Goal: Task Accomplishment & Management: Manage account settings

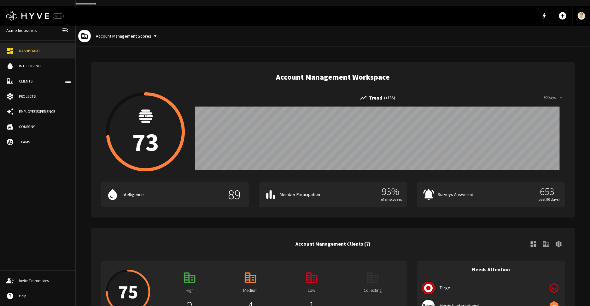
click at [35, 127] on div "Company" at bounding box center [44, 127] width 50 height 6
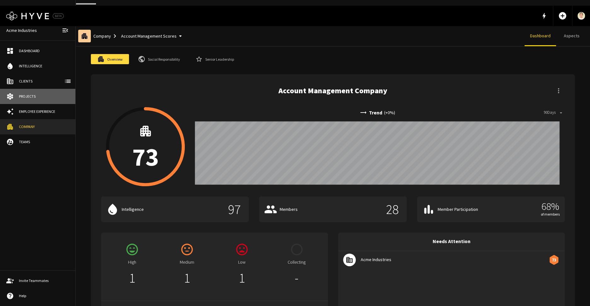
click at [34, 96] on div "Projects" at bounding box center [44, 96] width 50 height 6
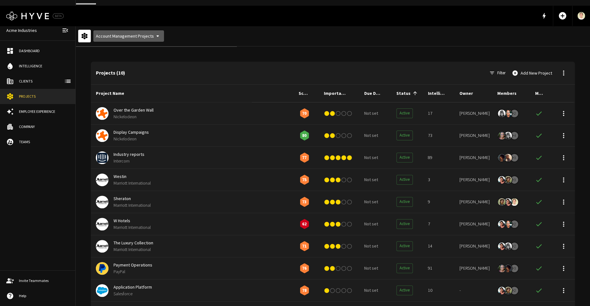
click at [143, 32] on button "Account Management Projects" at bounding box center [128, 36] width 71 height 12
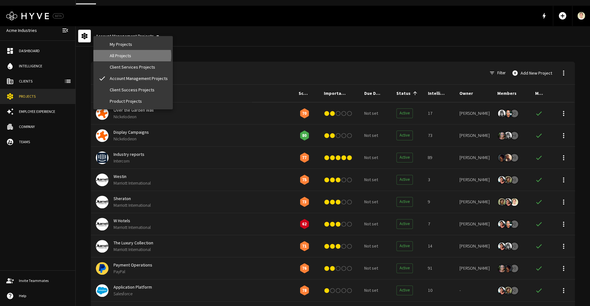
click at [131, 55] on li "All Projects" at bounding box center [133, 55] width 80 height 11
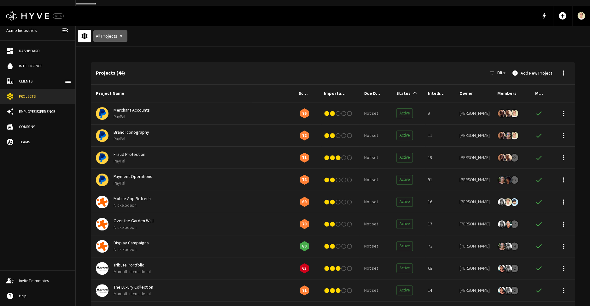
click at [106, 33] on button "All Projects" at bounding box center [110, 36] width 34 height 12
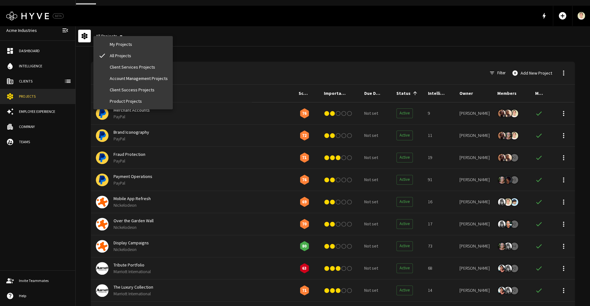
click at [110, 42] on li "My Projects" at bounding box center [133, 44] width 80 height 11
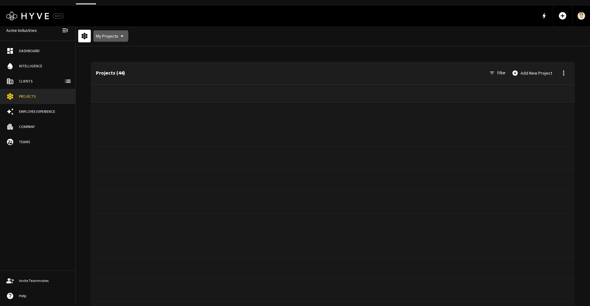
click at [110, 30] on button "My Projects" at bounding box center [110, 36] width 35 height 12
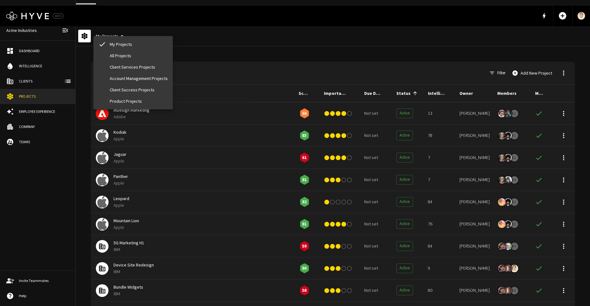
click at [120, 57] on li "All Projects" at bounding box center [133, 55] width 80 height 11
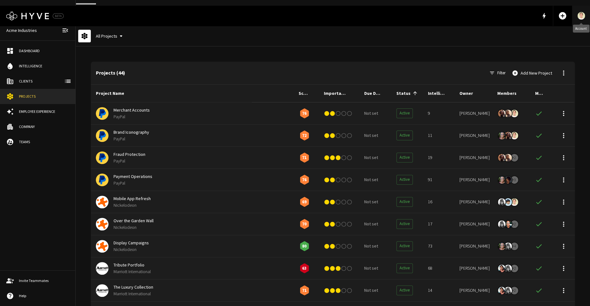
click at [584, 6] on link "Account" at bounding box center [582, 16] width 18 height 20
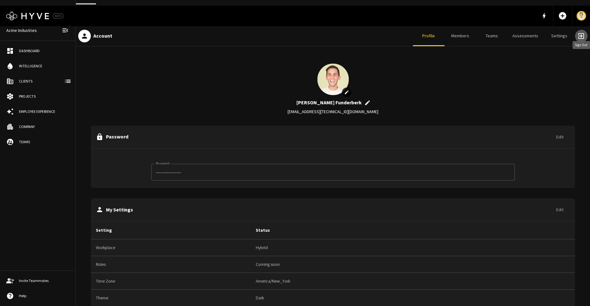
click at [581, 32] on span "exit_to_app" at bounding box center [582, 36] width 8 height 8
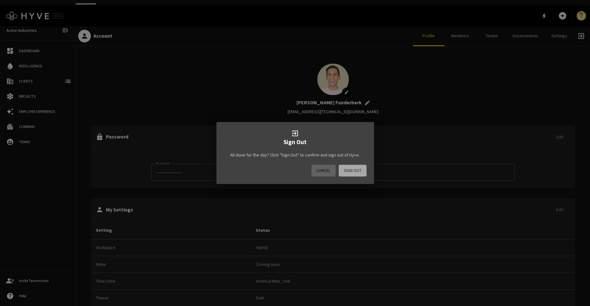
click at [358, 166] on button "Sign Out" at bounding box center [353, 170] width 28 height 12
